Goal: Information Seeking & Learning: Learn about a topic

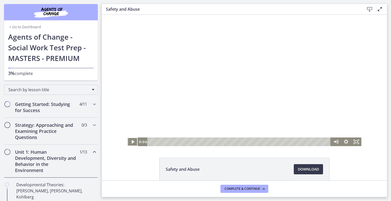
scroll to position [153, 0]
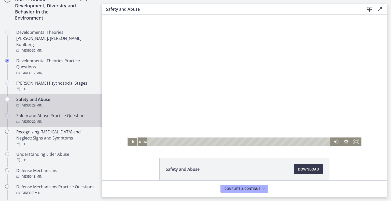
click at [44, 113] on div "Safety and Abuse Practice Questions Video · 22 min" at bounding box center [55, 119] width 79 height 12
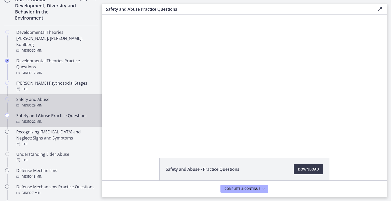
click at [47, 96] on div "Safety and Abuse Video · 29 min" at bounding box center [55, 102] width 79 height 12
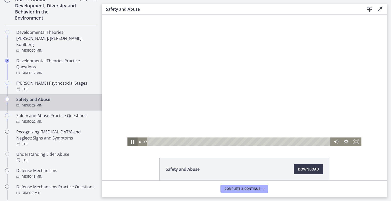
click at [130, 144] on icon "Pause" at bounding box center [132, 142] width 12 height 10
click at [129, 142] on icon "Play Video" at bounding box center [133, 142] width 12 height 10
click at [257, 153] on div "Safety and Abuse Download Opens in a new window" at bounding box center [244, 98] width 285 height 166
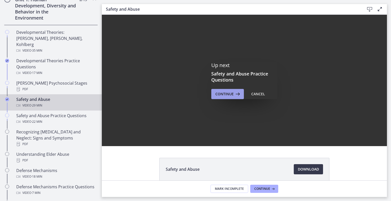
click at [229, 94] on span "Continue" at bounding box center [224, 94] width 18 height 6
